Goal: Find specific page/section: Find specific page/section

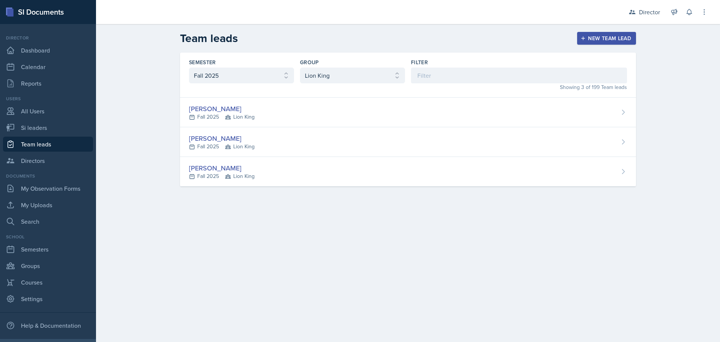
select select "2bed604d-1099-4043-b1bc-2365e8740244"
click at [372, 80] on select "All Les Mariettables Lion King Demon SI of Fleet Street Mamma SI/LA SI-der Vers…" at bounding box center [352, 76] width 105 height 16
click at [300, 68] on select "All Les Mariettables Lion King Demon SI of Fleet Street Mamma SI/LA SI-der Vers…" at bounding box center [352, 76] width 105 height 16
click at [353, 80] on select "All Les Mariettables Lion King Demon SI of Fleet Street Mamma SI/LA SI-der Vers…" at bounding box center [352, 76] width 105 height 16
click at [300, 68] on select "All Les Mariettables Lion King Demon SI of Fleet Street Mamma SI/LA SI-der Vers…" at bounding box center [352, 76] width 105 height 16
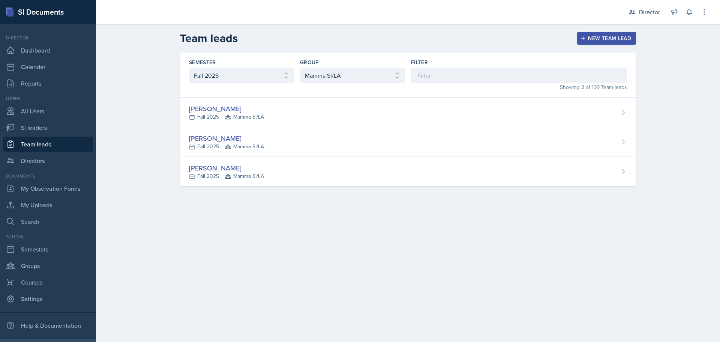
click at [281, 217] on main "Team leads New Team lead Semester All Fall 2025 Summer 2025 Spring 2025 Fall 20…" at bounding box center [408, 183] width 624 height 318
click at [348, 73] on select "All Les Mariettables Lion King Demon SI of Fleet Street Mamma SI/LA SI-der Vers…" at bounding box center [352, 76] width 105 height 16
select select "8f83532f-1719-4fe6-95c5-07f4aad66979"
click at [300, 68] on select "All Les Mariettables Lion King Demon SI of Fleet Street Mamma SI/LA SI-der Vers…" at bounding box center [352, 76] width 105 height 16
